Goal: Information Seeking & Learning: Compare options

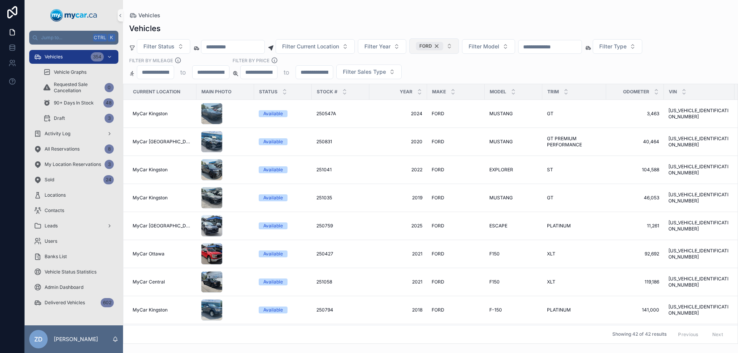
click at [443, 47] on div "FORD" at bounding box center [429, 46] width 27 height 8
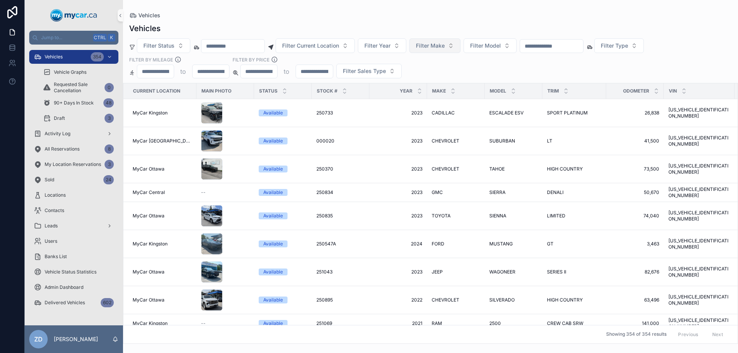
drag, startPoint x: 453, startPoint y: 58, endPoint x: 454, endPoint y: 48, distance: 9.7
click at [454, 50] on div "Filter Status Filter Current Location Filter Year Filter Make Filter Model Filt…" at bounding box center [430, 58] width 615 height 40
click at [445, 48] on span "Filter Make" at bounding box center [430, 46] width 29 height 8
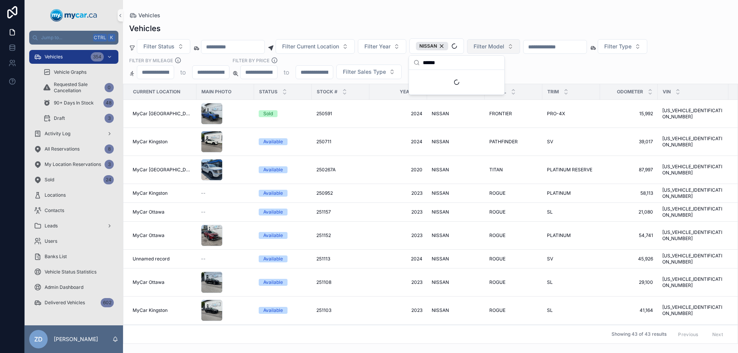
type input "******"
click at [520, 47] on button "Filter Model" at bounding box center [493, 46] width 53 height 15
type input "*****"
click at [484, 79] on span "ROGUE" at bounding box center [479, 78] width 18 height 8
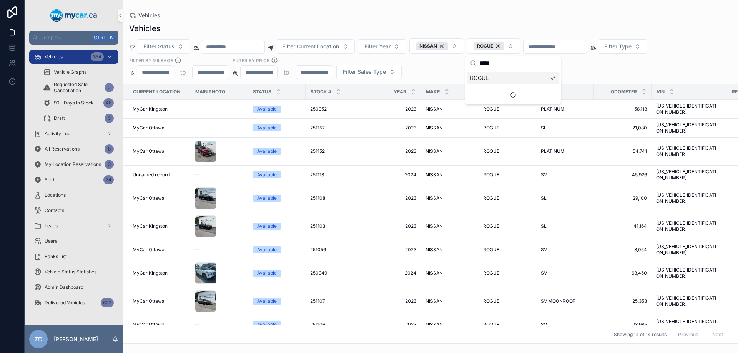
click at [609, 71] on div "Filter Status Filter Current Location Filter Year NISSAN ROGUE Filter Type Filt…" at bounding box center [430, 58] width 615 height 41
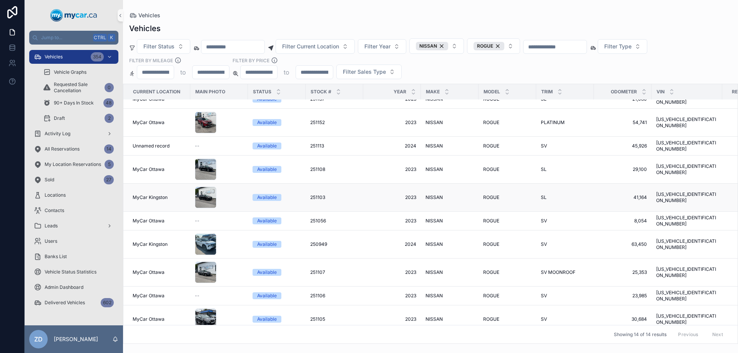
scroll to position [57, 0]
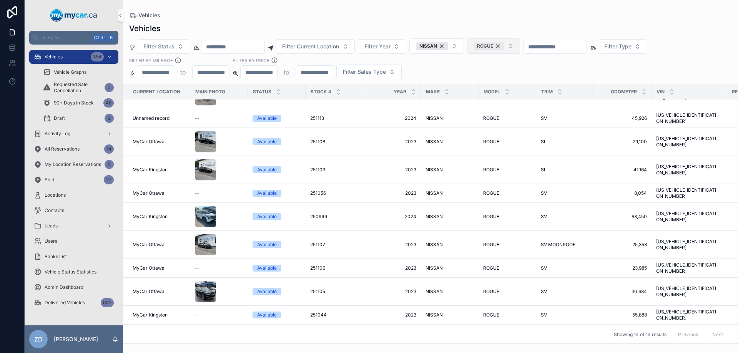
click at [504, 46] on div "ROGUE" at bounding box center [489, 46] width 31 height 8
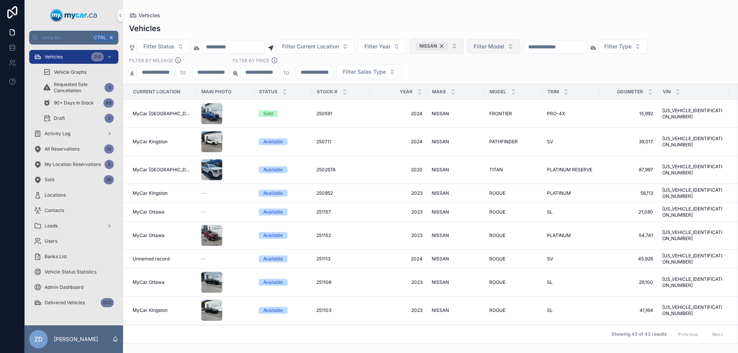
click at [448, 47] on div "NISSAN" at bounding box center [432, 46] width 32 height 8
